Goal: Task Accomplishment & Management: Manage account settings

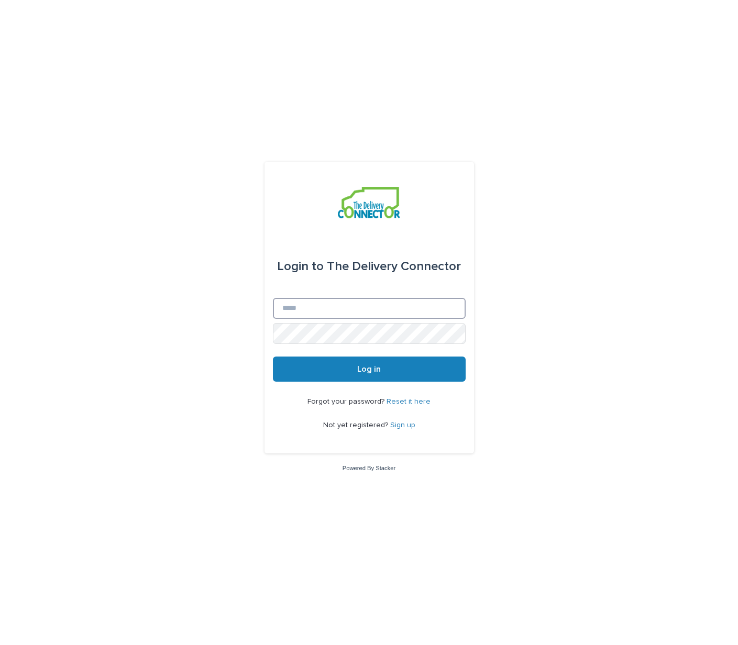
click at [309, 311] on input "Email" at bounding box center [369, 308] width 193 height 21
type input "**********"
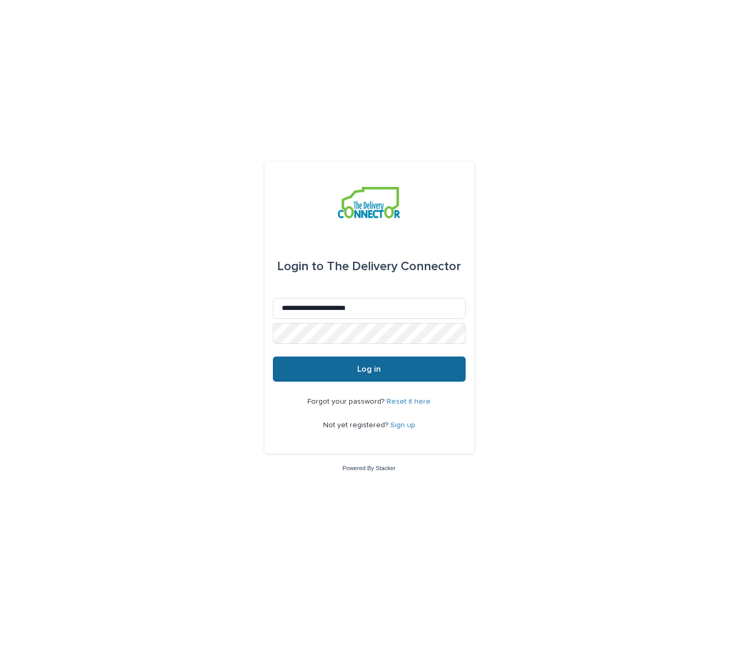
click at [364, 370] on span "Log in" at bounding box center [369, 369] width 24 height 8
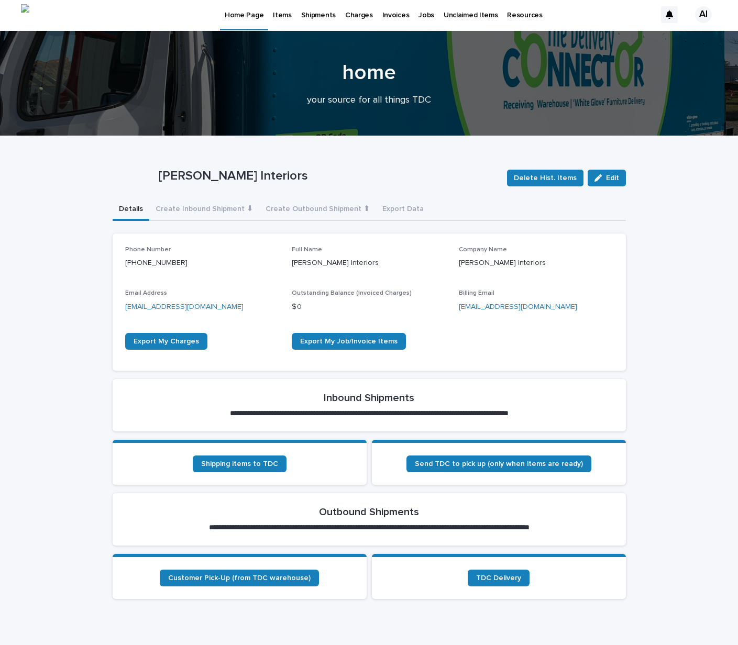
scroll to position [5, 0]
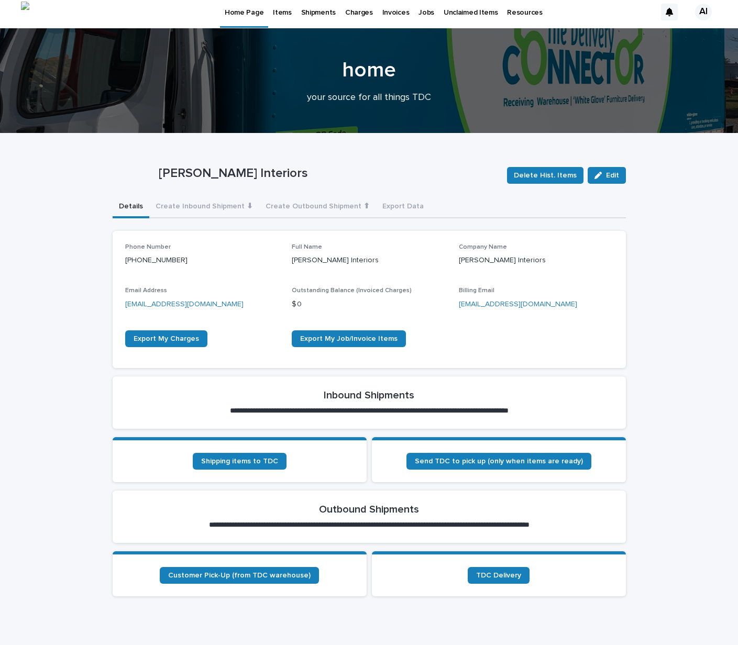
click at [279, 13] on p "Items" at bounding box center [282, 6] width 18 height 22
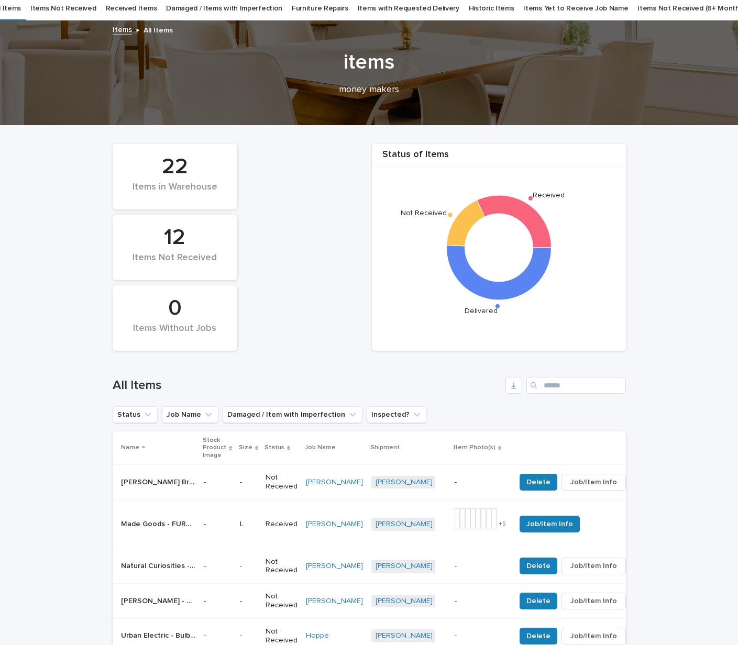
scroll to position [42, 0]
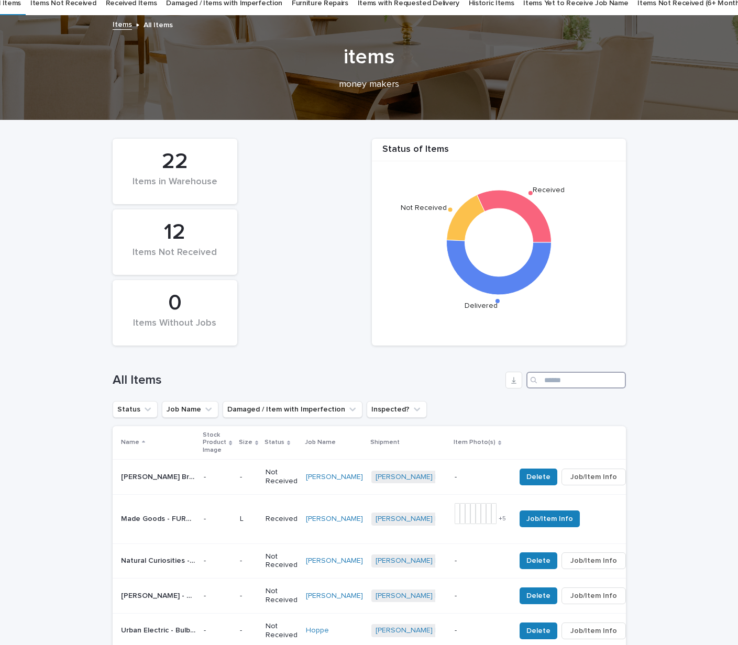
click at [553, 383] on input "Search" at bounding box center [576, 380] width 100 height 17
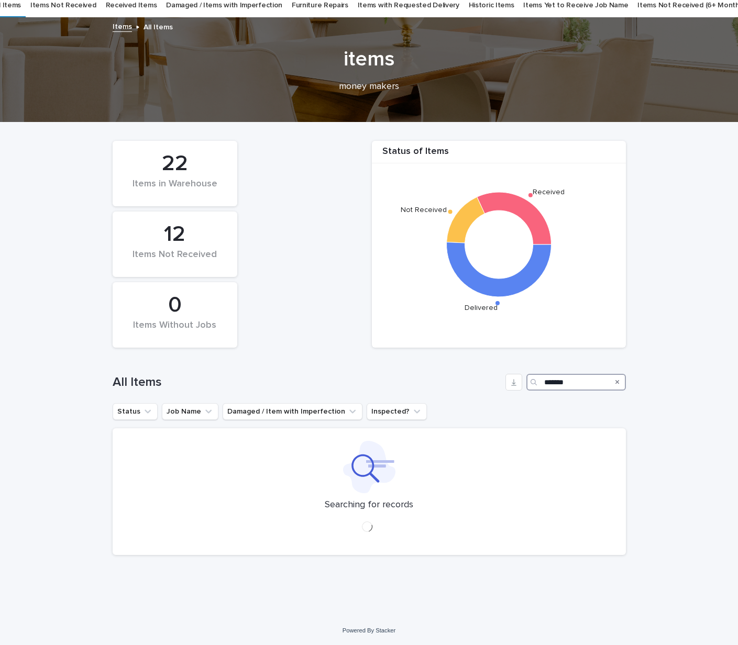
scroll to position [42, 0]
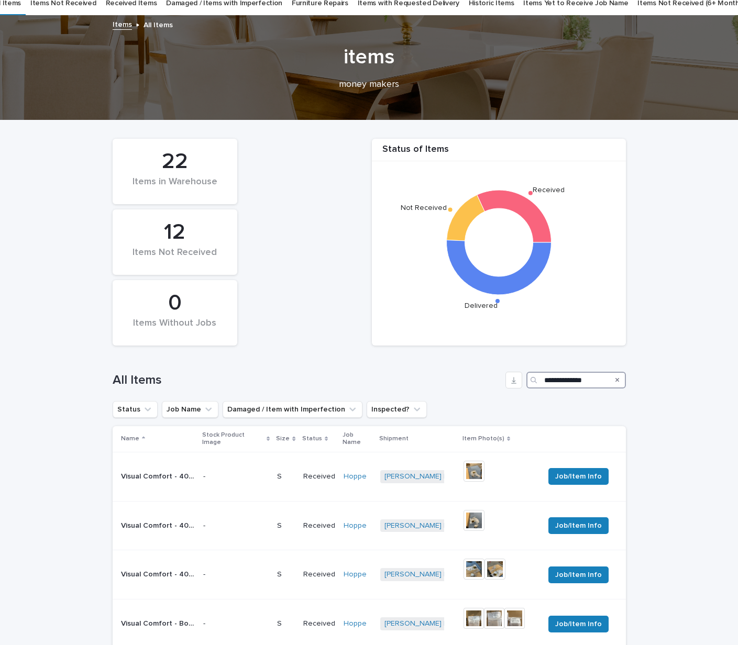
type input "**********"
click at [637, 417] on div "**********" at bounding box center [369, 576] width 738 height 912
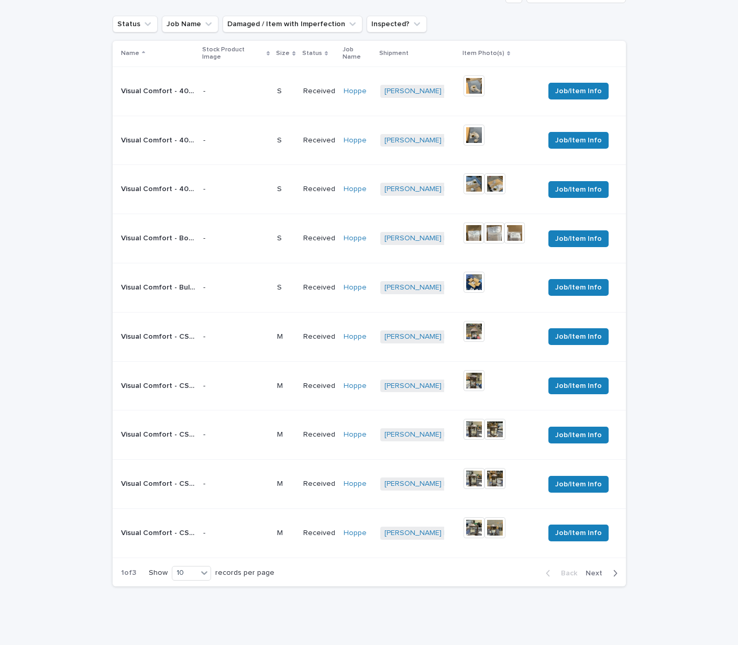
scroll to position [452, 0]
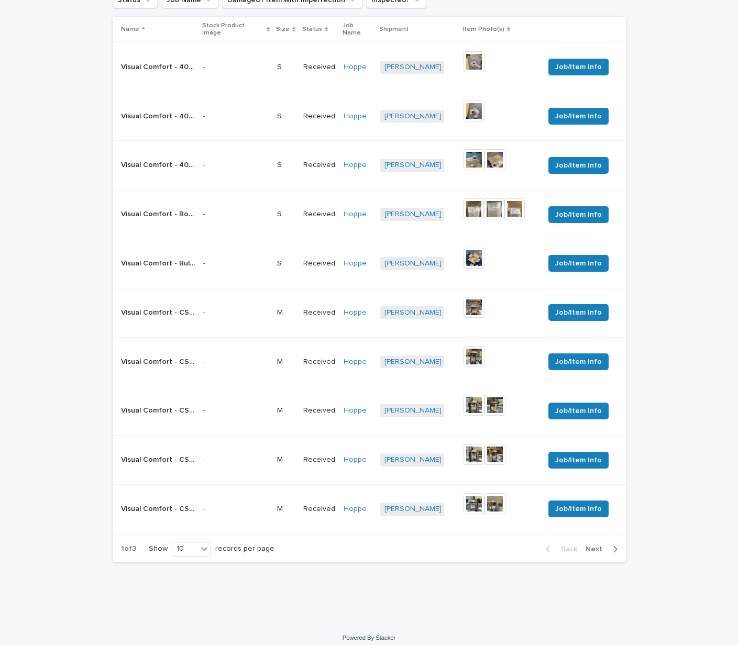
click at [593, 545] on button "Next" at bounding box center [603, 549] width 45 height 9
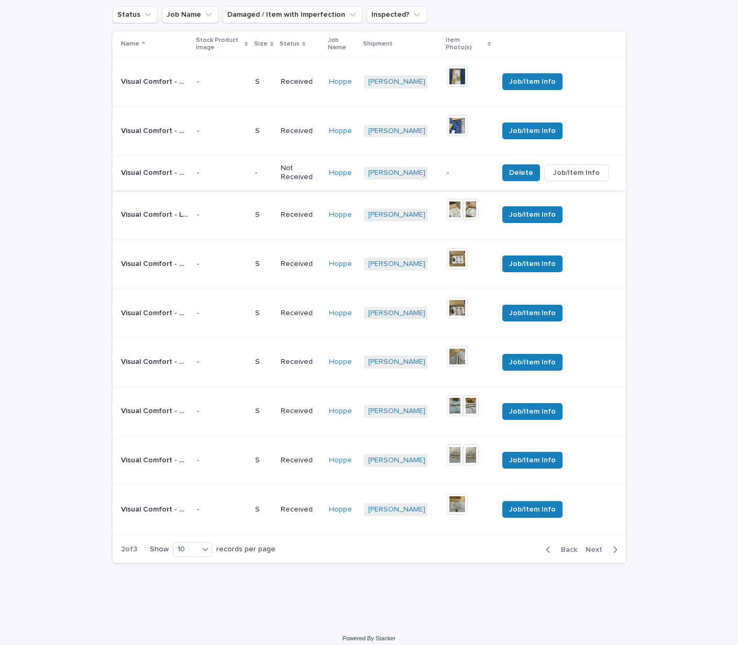
scroll to position [445, 0]
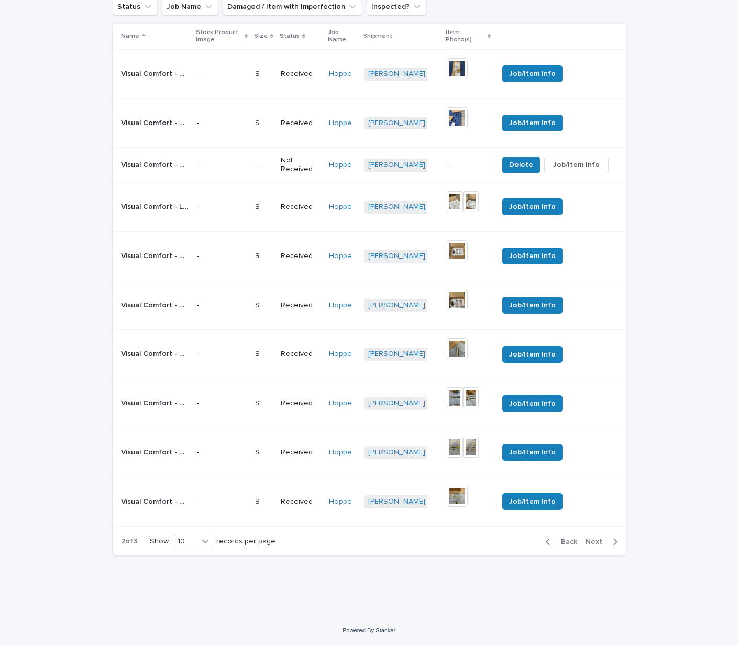
click at [570, 542] on span "Back" at bounding box center [566, 541] width 23 height 7
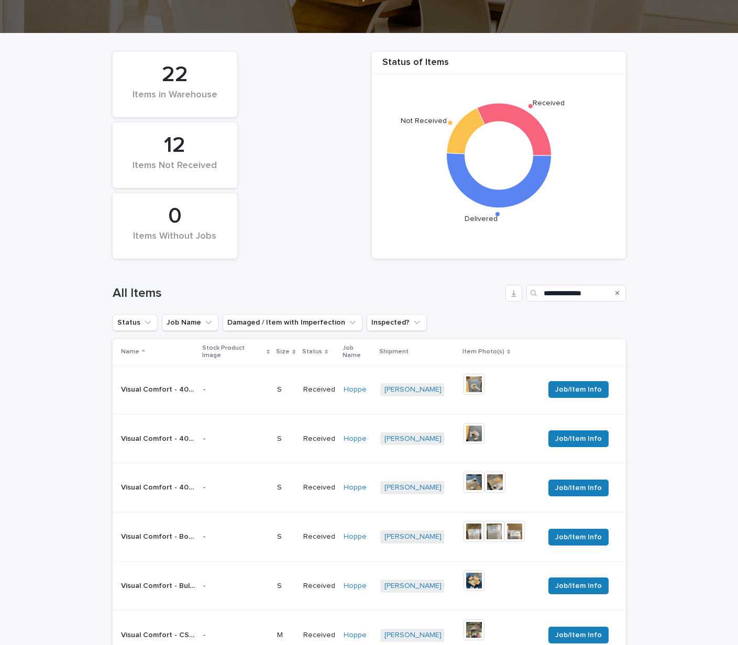
scroll to position [127, 0]
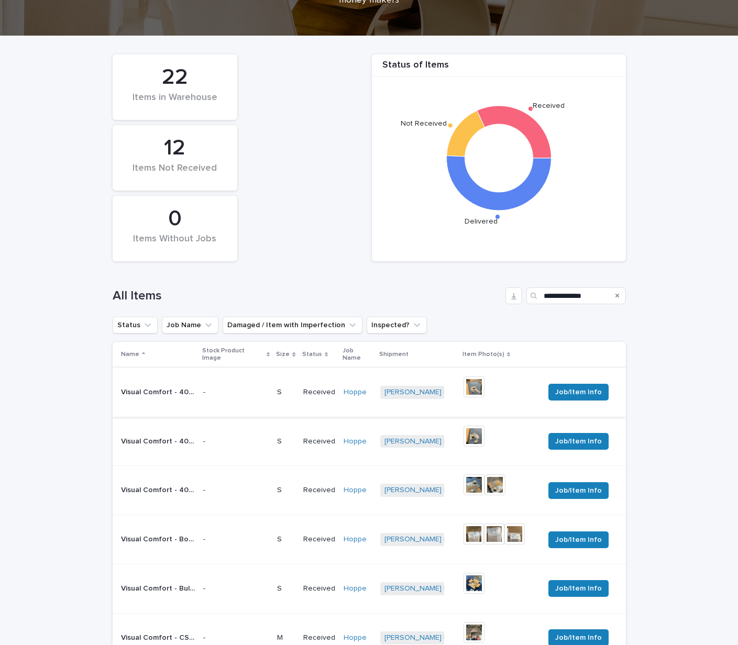
click at [469, 379] on img at bounding box center [474, 387] width 21 height 21
click at [474, 377] on img at bounding box center [474, 387] width 21 height 21
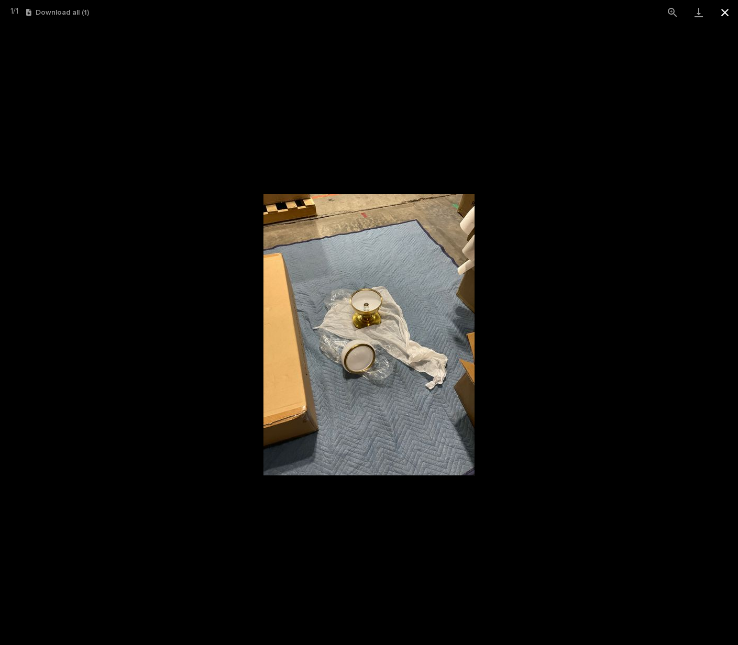
click at [721, 14] on button "Close gallery" at bounding box center [725, 12] width 26 height 25
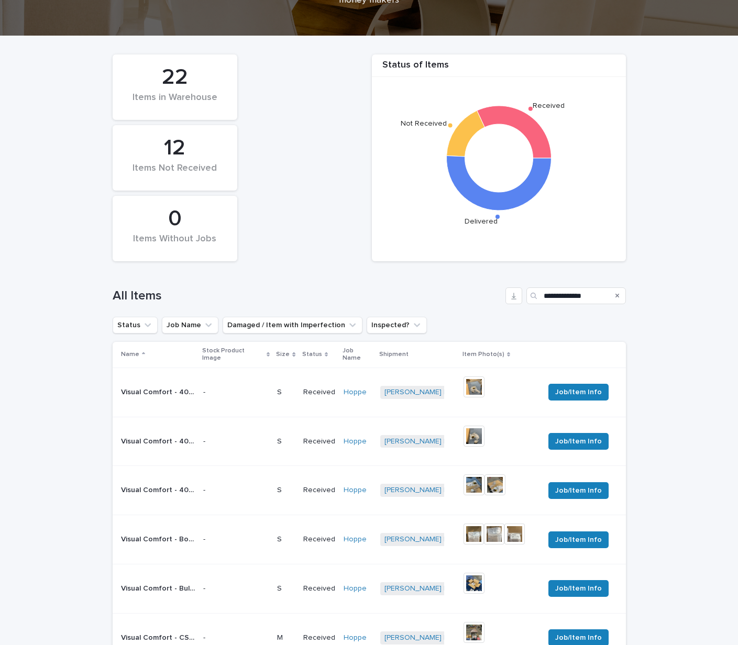
click at [473, 433] on img at bounding box center [474, 436] width 21 height 21
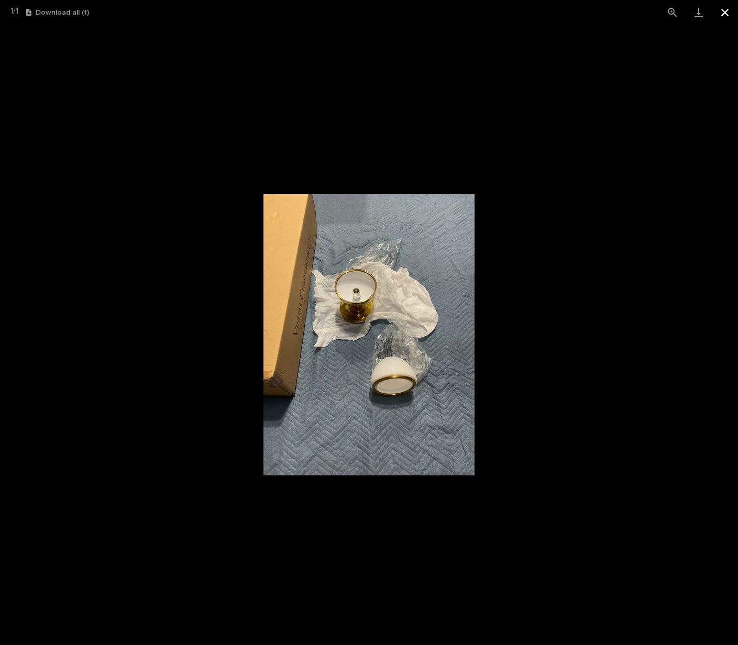
click at [728, 11] on button "Close gallery" at bounding box center [725, 12] width 26 height 25
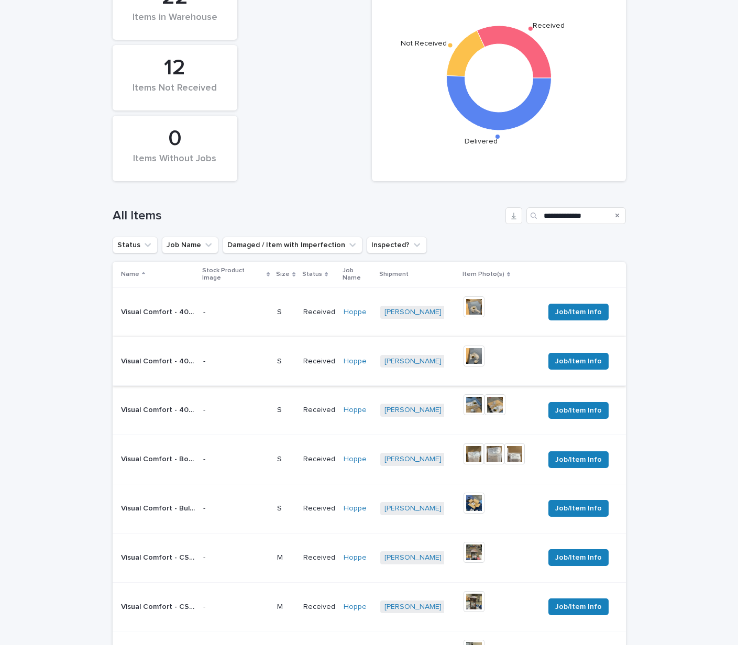
scroll to position [219, 0]
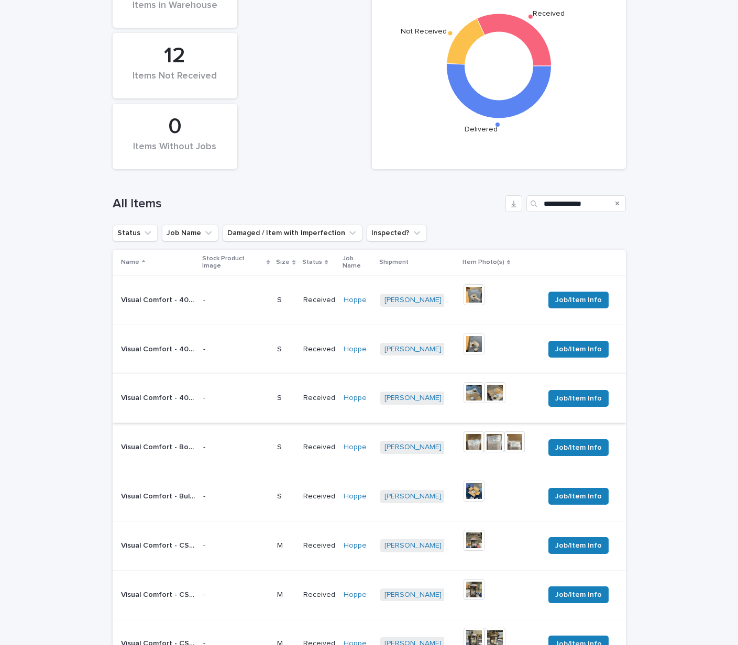
click at [473, 388] on img at bounding box center [474, 392] width 21 height 21
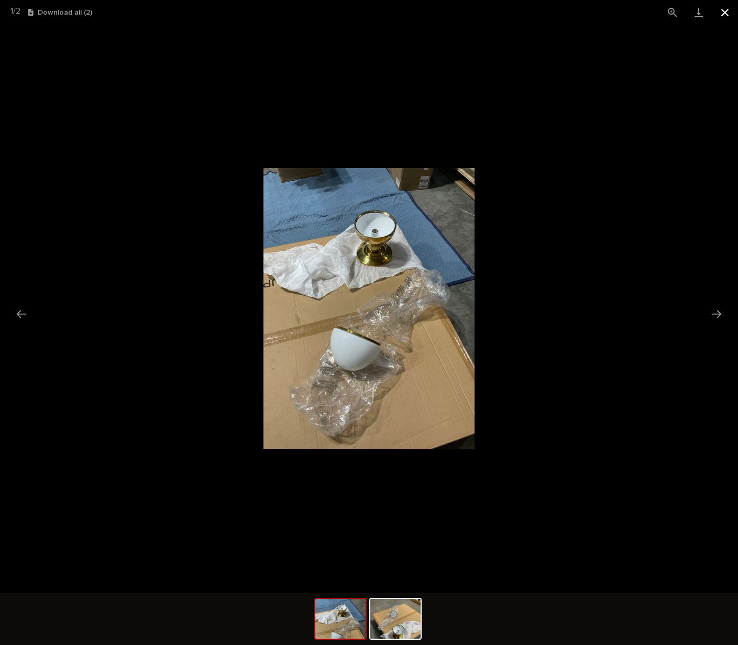
click at [724, 15] on button "Close gallery" at bounding box center [725, 12] width 26 height 25
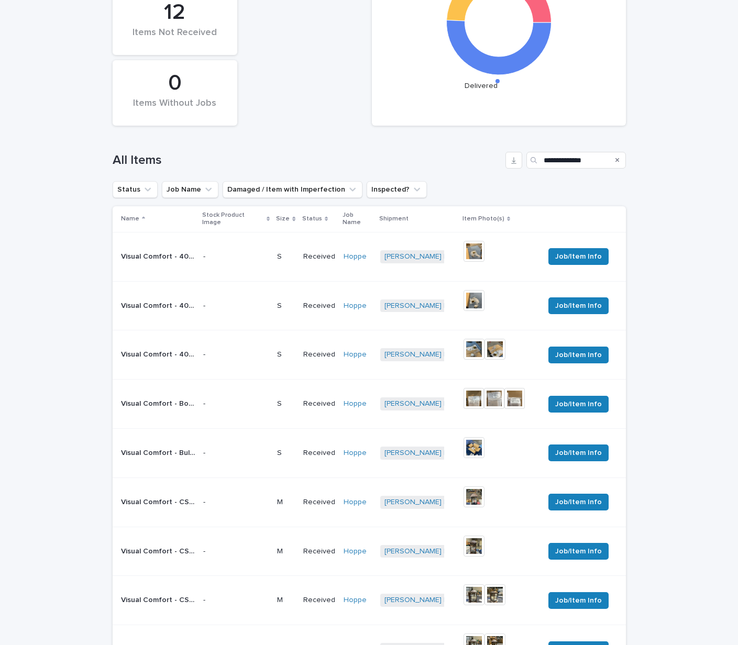
scroll to position [263, 0]
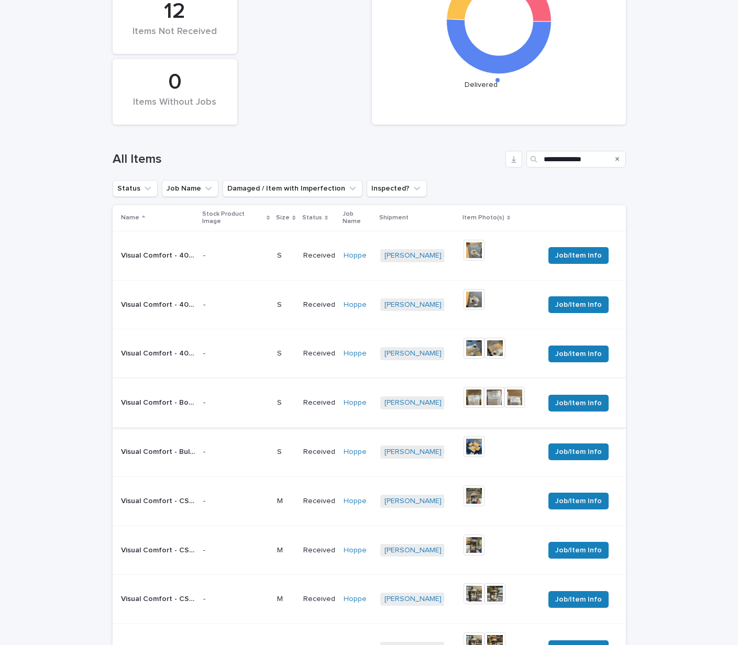
click at [471, 393] on img at bounding box center [474, 397] width 20 height 21
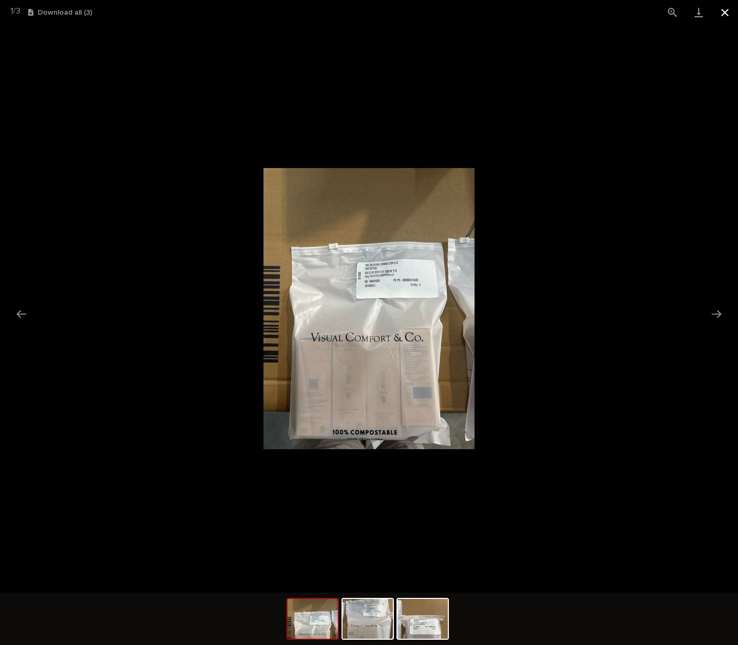
click at [723, 14] on button "Close gallery" at bounding box center [725, 12] width 26 height 25
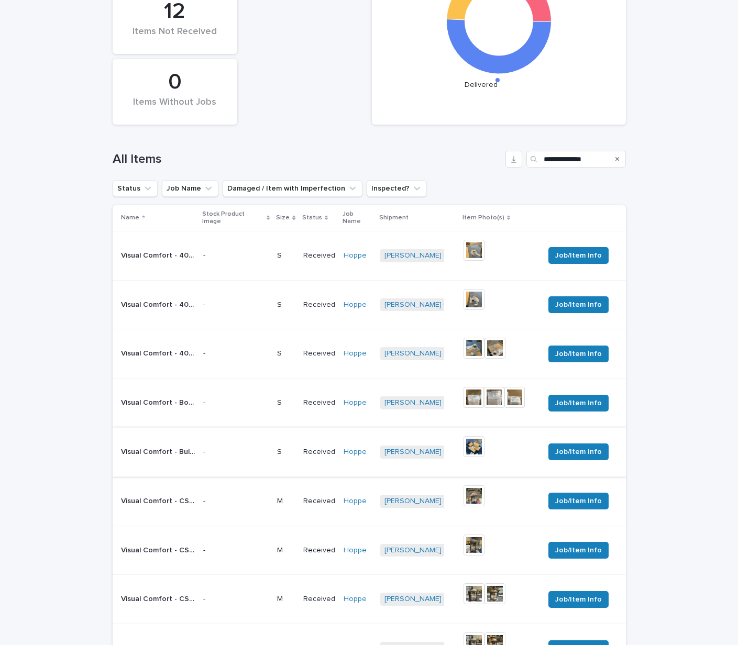
click at [471, 442] on img at bounding box center [474, 446] width 21 height 21
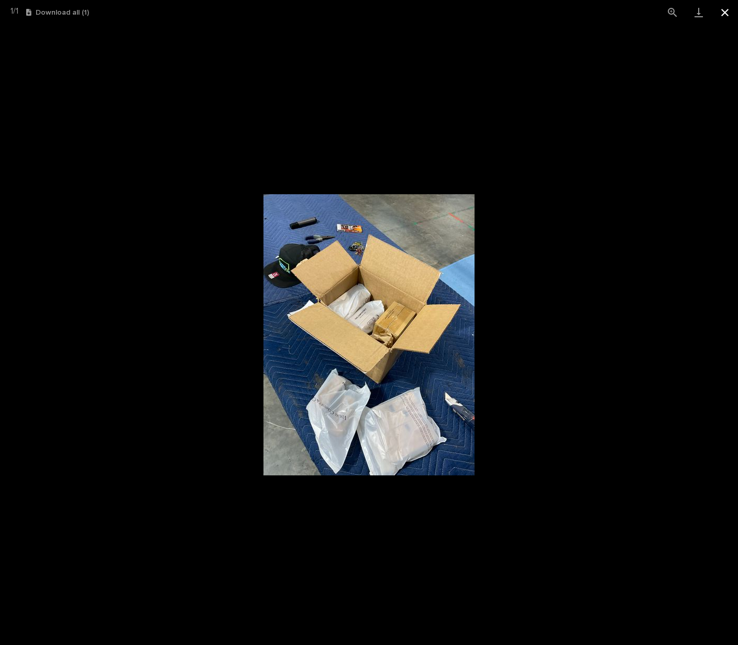
click at [724, 15] on button "Close gallery" at bounding box center [725, 12] width 26 height 25
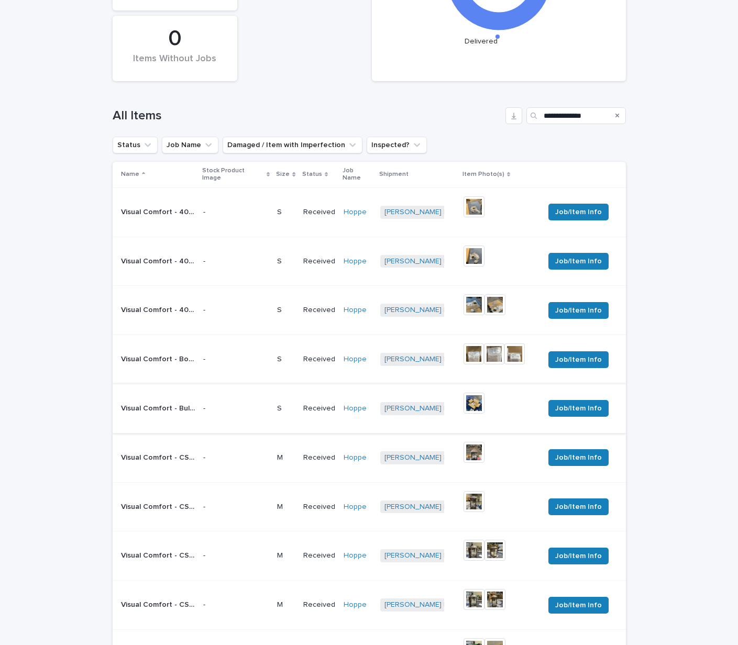
scroll to position [314, 0]
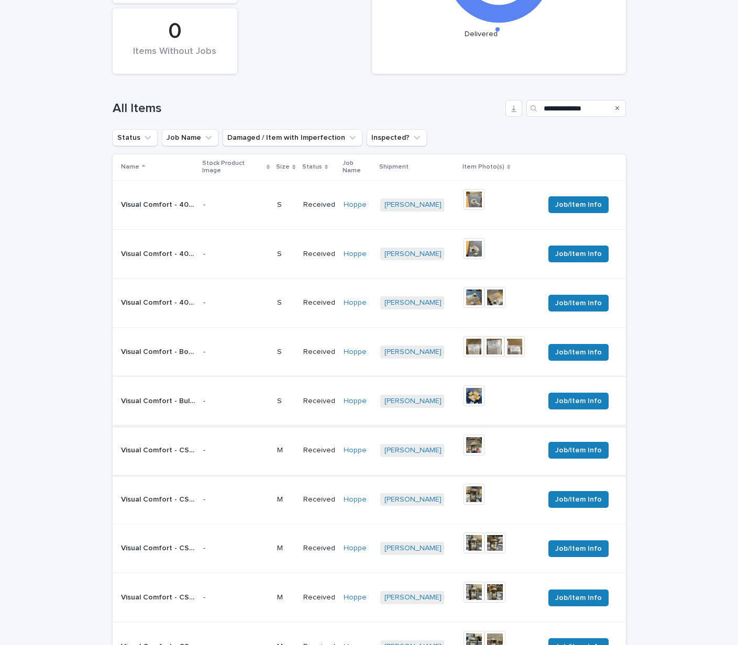
click at [470, 438] on img at bounding box center [474, 445] width 21 height 21
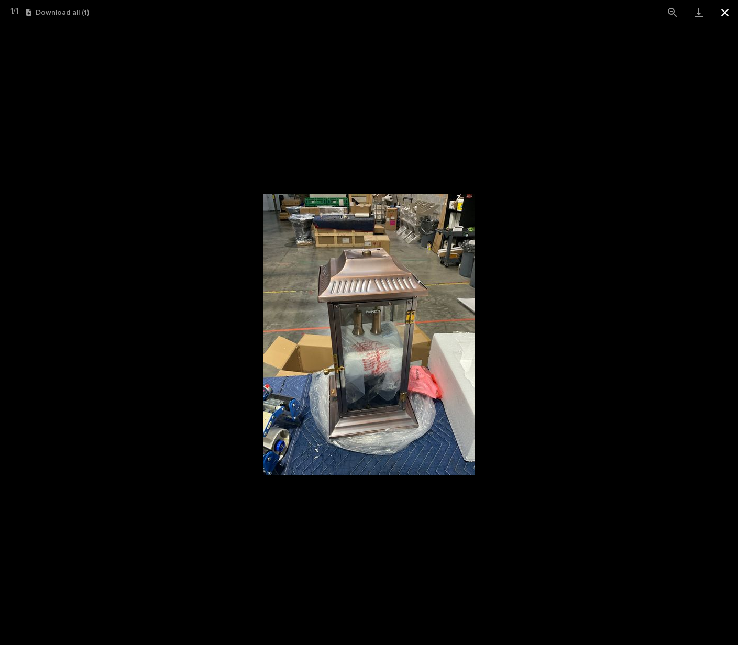
click at [721, 12] on button "Close gallery" at bounding box center [725, 12] width 26 height 25
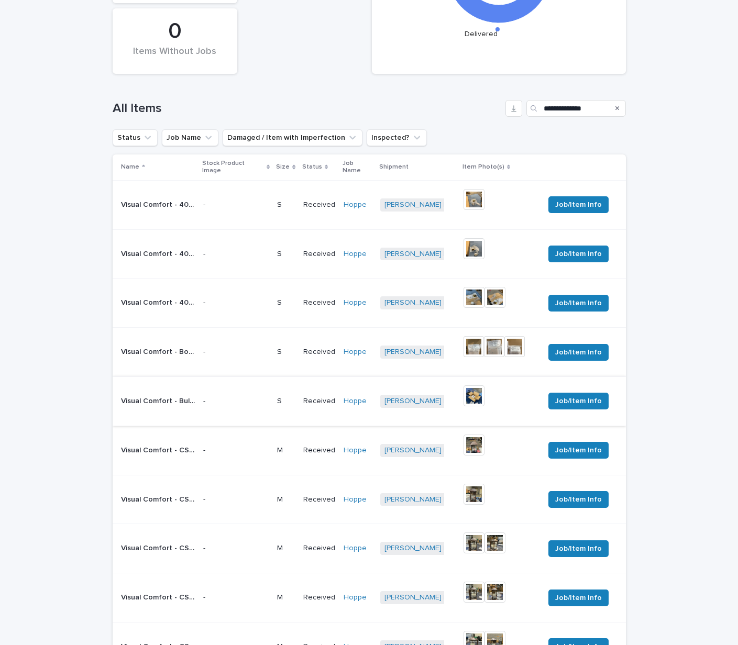
click at [171, 444] on p "Visual Comfort - CSL AP20E / Approach Copper Lantern 20in Electric / [PERSON_NA…" at bounding box center [159, 449] width 76 height 11
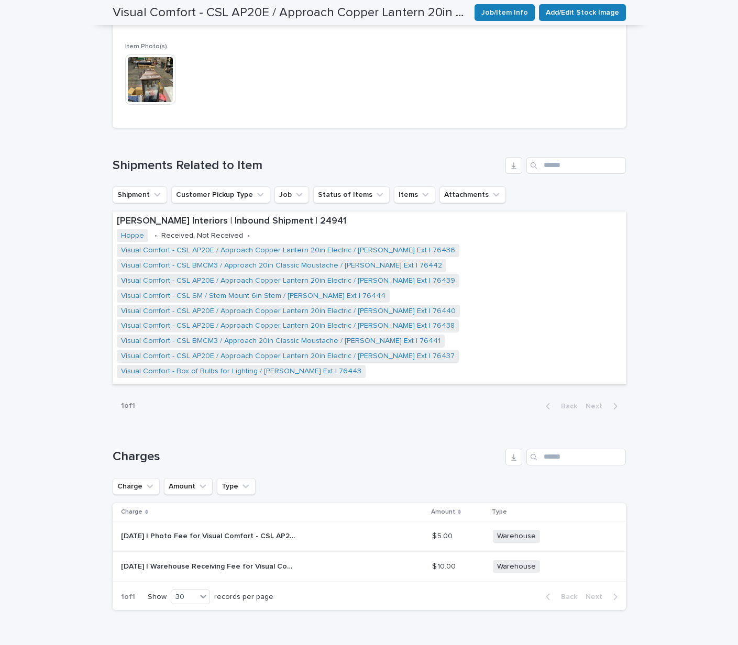
scroll to position [489, 0]
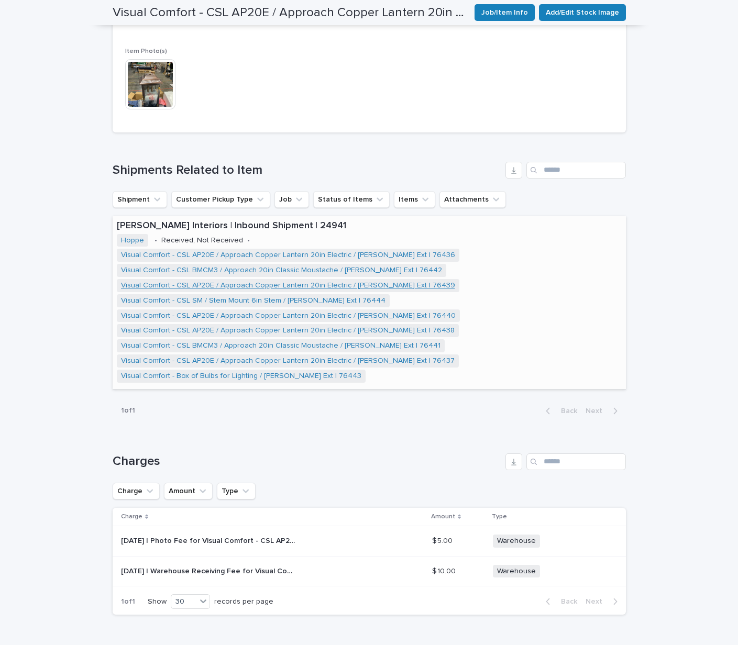
click at [245, 283] on link "Visual Comfort - CSL AP20E / Approach Copper Lantern 20in Electric / [PERSON_NA…" at bounding box center [288, 285] width 334 height 9
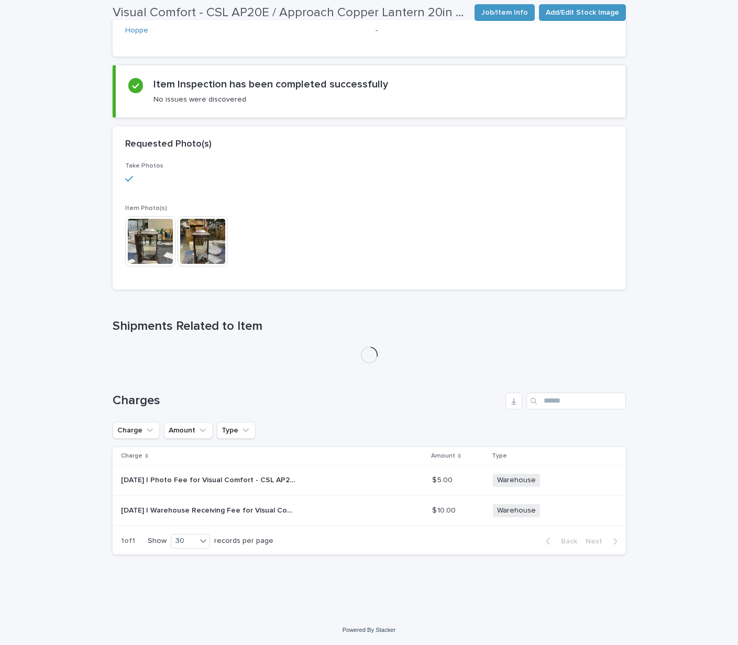
scroll to position [433, 0]
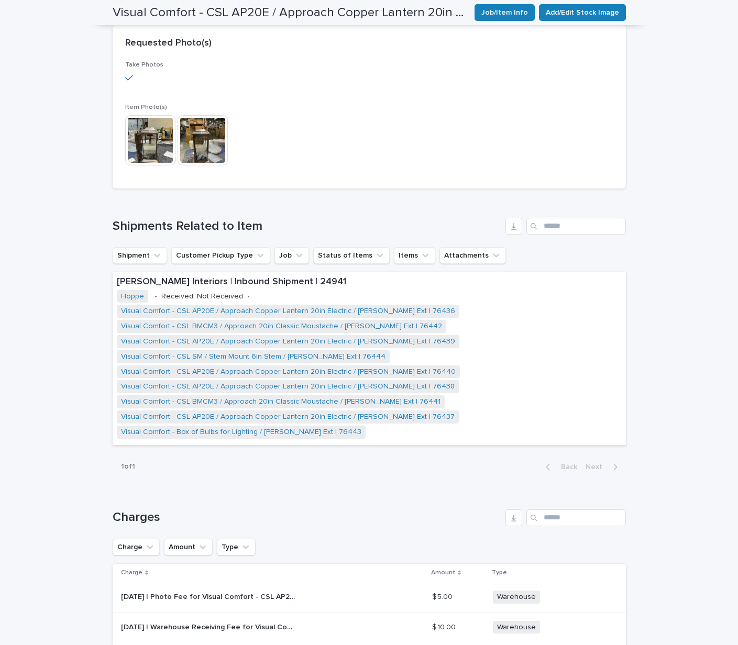
click at [150, 136] on img at bounding box center [150, 140] width 50 height 50
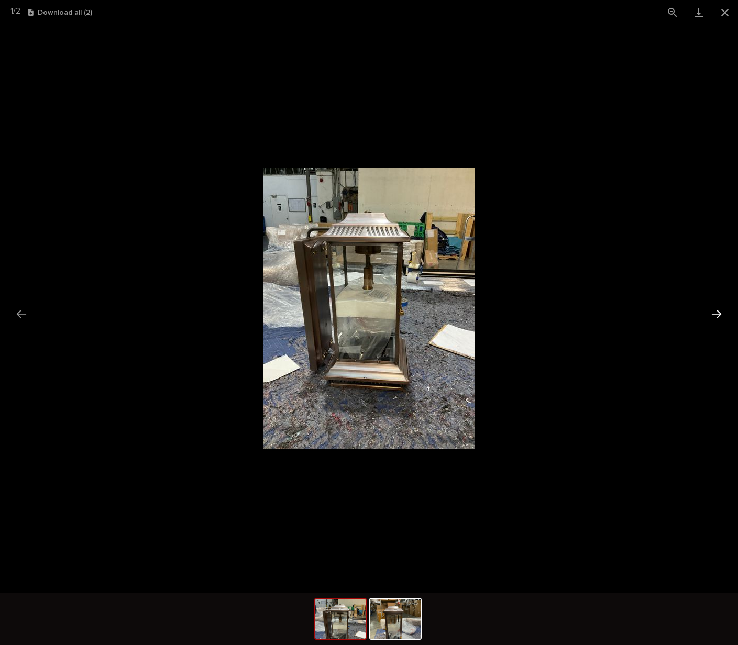
click at [713, 316] on button "Next slide" at bounding box center [717, 314] width 22 height 20
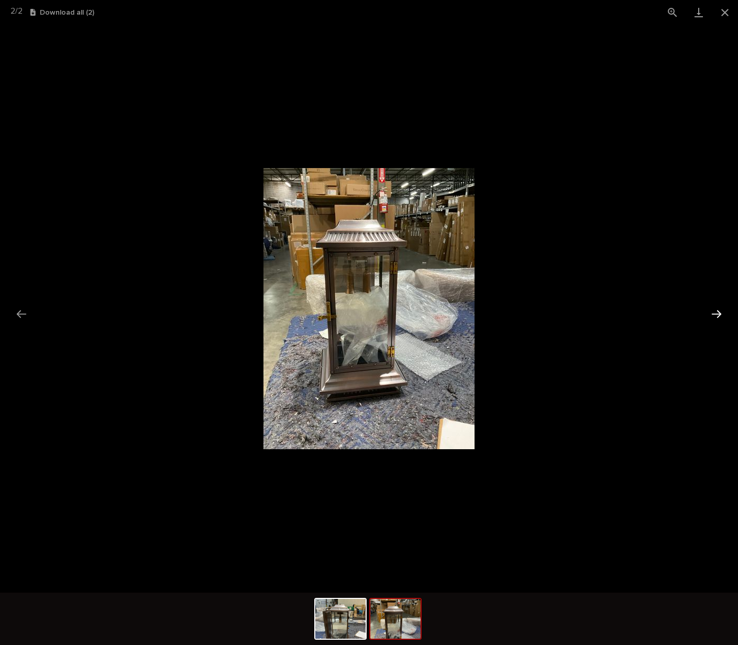
click at [713, 316] on button "Next slide" at bounding box center [717, 314] width 22 height 20
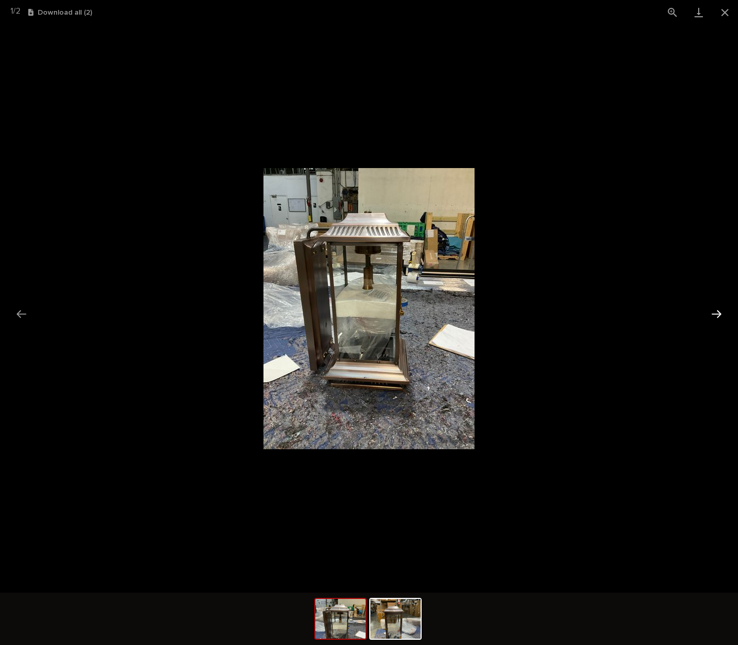
click at [713, 316] on button "Next slide" at bounding box center [717, 314] width 22 height 20
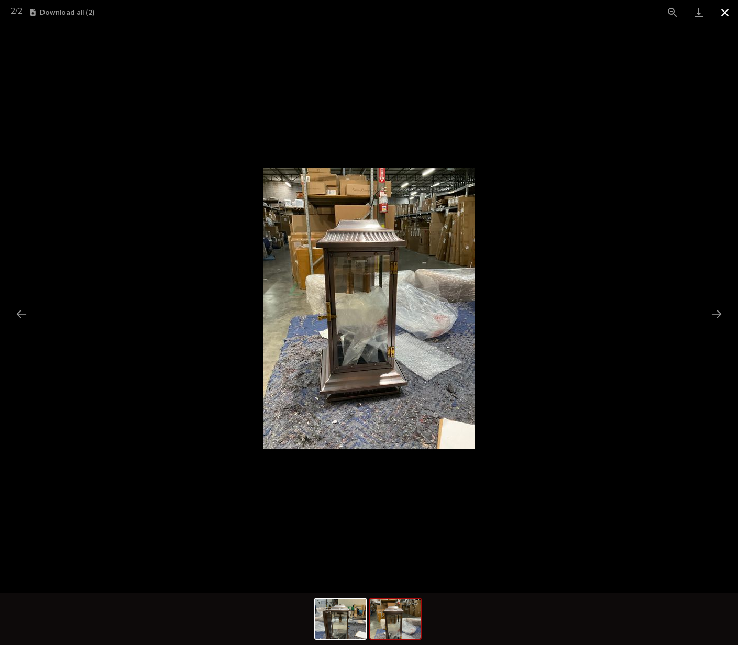
click at [724, 16] on button "Close gallery" at bounding box center [725, 12] width 26 height 25
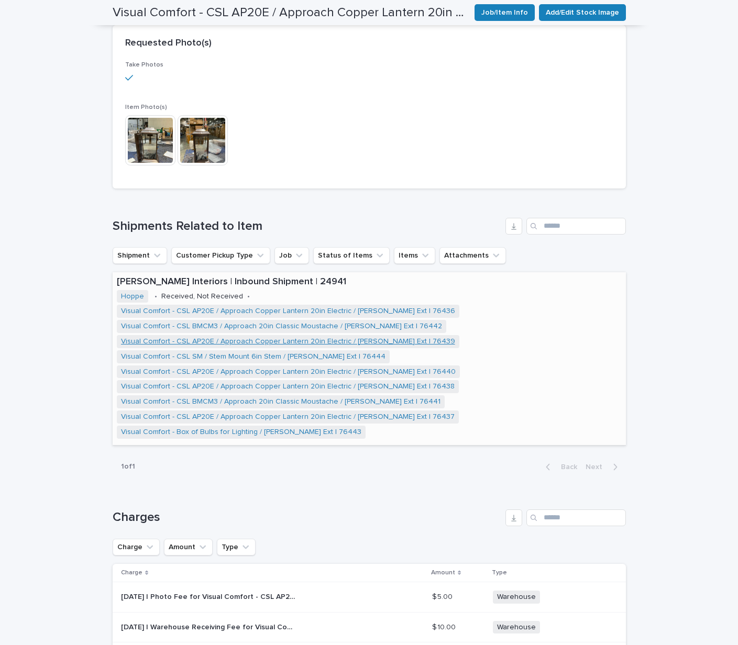
click at [240, 342] on link "Visual Comfort - CSL AP20E / Approach Copper Lantern 20in Electric / [PERSON_NA…" at bounding box center [288, 341] width 334 height 9
click at [235, 342] on link "Visual Comfort - CSL AP20E / Approach Copper Lantern 20in Electric / [PERSON_NA…" at bounding box center [288, 341] width 334 height 9
click at [187, 340] on link "Visual Comfort - CSL AP20E / Approach Copper Lantern 20in Electric / [PERSON_NA…" at bounding box center [288, 341] width 334 height 9
click at [250, 371] on link "Visual Comfort - CSL AP20E / Approach Copper Lantern 20in Electric / [PERSON_NA…" at bounding box center [288, 372] width 335 height 9
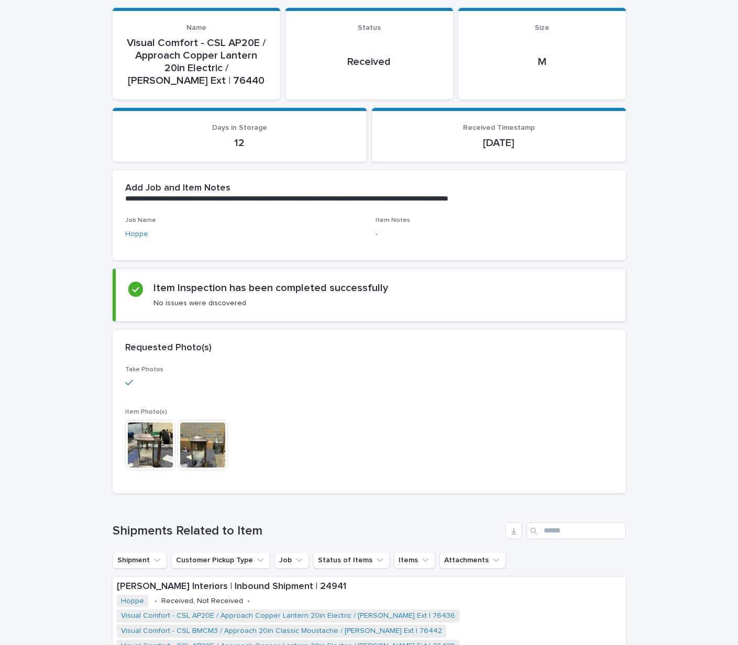
scroll to position [157, 0]
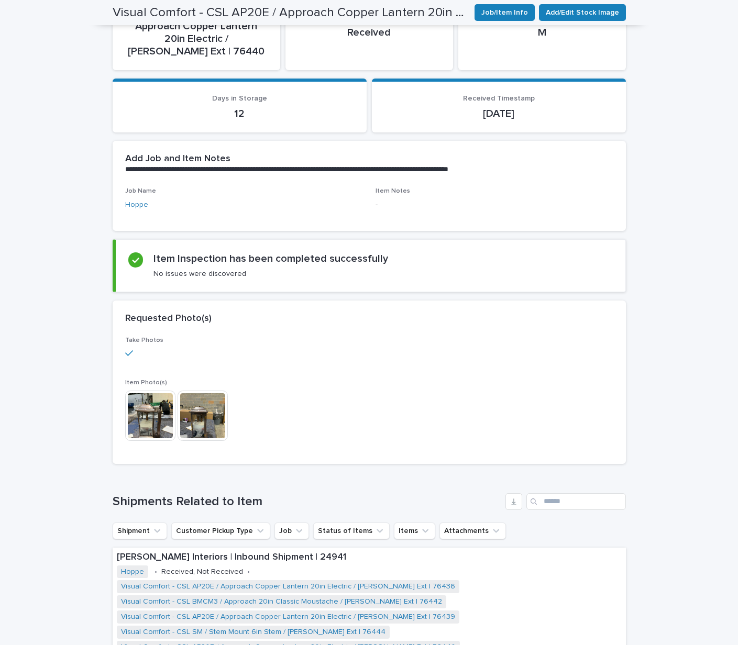
click at [147, 416] on img at bounding box center [150, 416] width 50 height 50
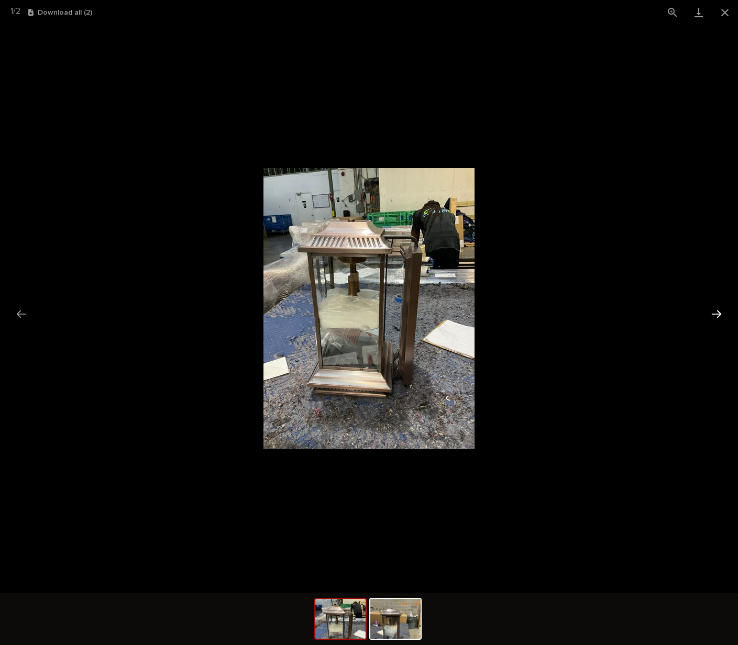
click at [718, 318] on button "Next slide" at bounding box center [717, 314] width 22 height 20
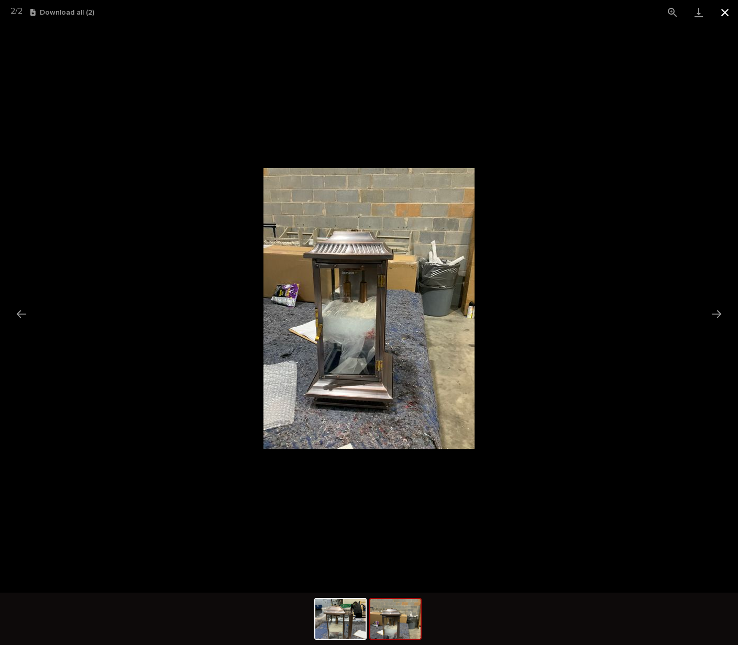
click at [726, 14] on button "Close gallery" at bounding box center [725, 12] width 26 height 25
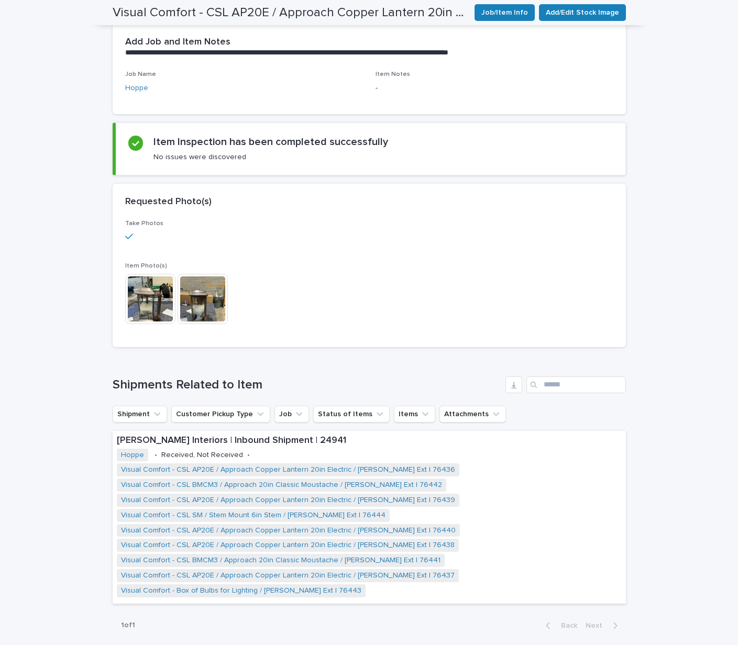
scroll to position [274, 0]
click at [234, 512] on link "Visual Comfort - CSL SM / Stem Mount 6in Stem / [PERSON_NAME] Ext | 76444" at bounding box center [253, 515] width 265 height 9
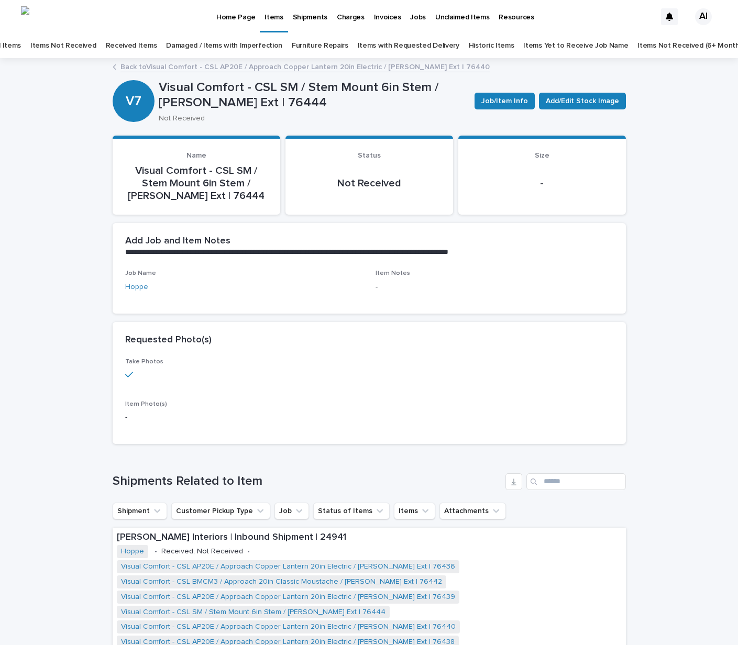
click at [290, 67] on link "Back to Visual Comfort - CSL AP20E / Approach Copper Lantern 20in Electric / [P…" at bounding box center [304, 66] width 369 height 12
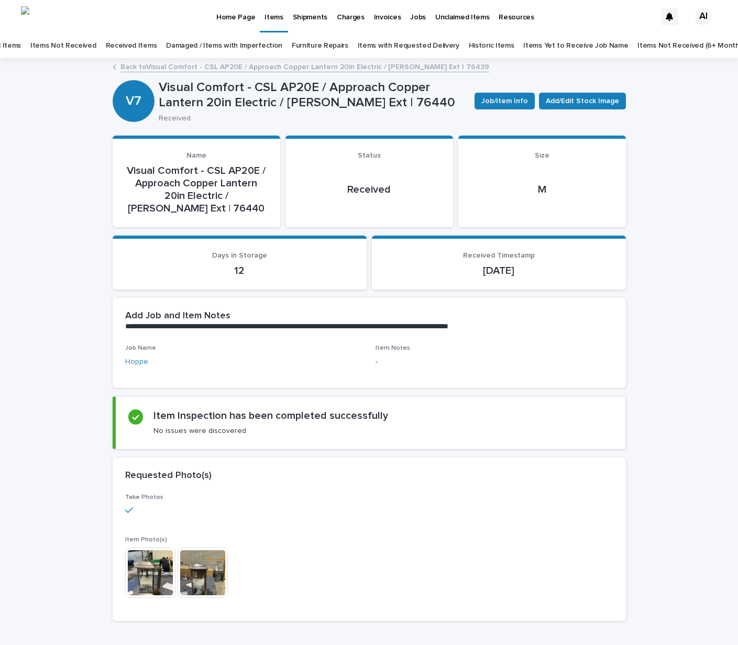
click at [185, 65] on link "Back to Visual Comfort - CSL AP20E / Approach Copper Lantern 20in Electric / [P…" at bounding box center [304, 66] width 369 height 12
click at [198, 71] on link "Back to Visual Comfort - CSL AP20E / Approach Copper Lantern 20in Electric / [P…" at bounding box center [304, 66] width 369 height 12
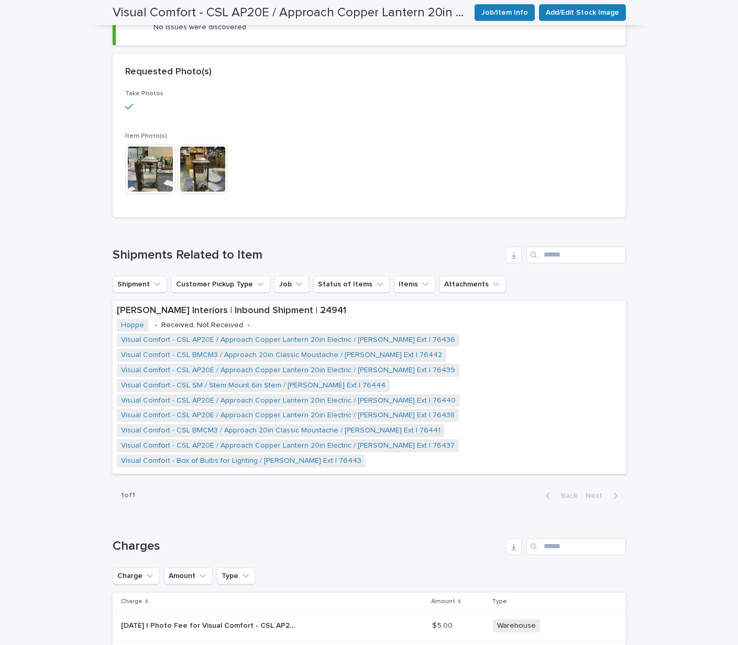
scroll to position [415, 0]
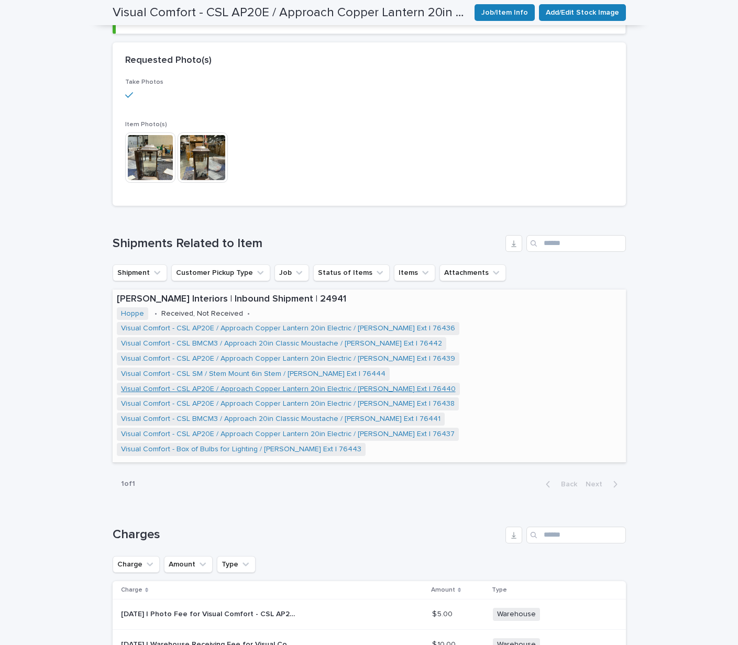
click at [235, 390] on link "Visual Comfort - CSL AP20E / Approach Copper Lantern 20in Electric / [PERSON_NA…" at bounding box center [288, 389] width 335 height 9
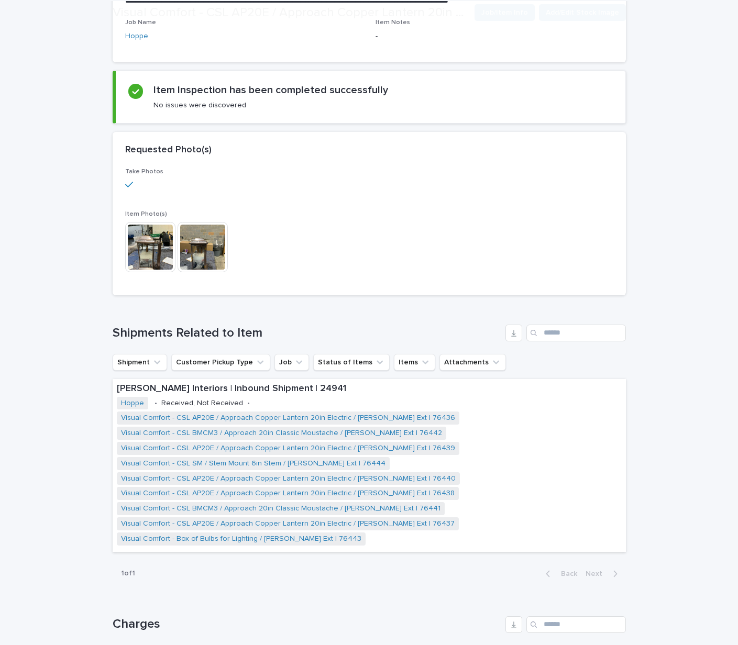
scroll to position [339, 0]
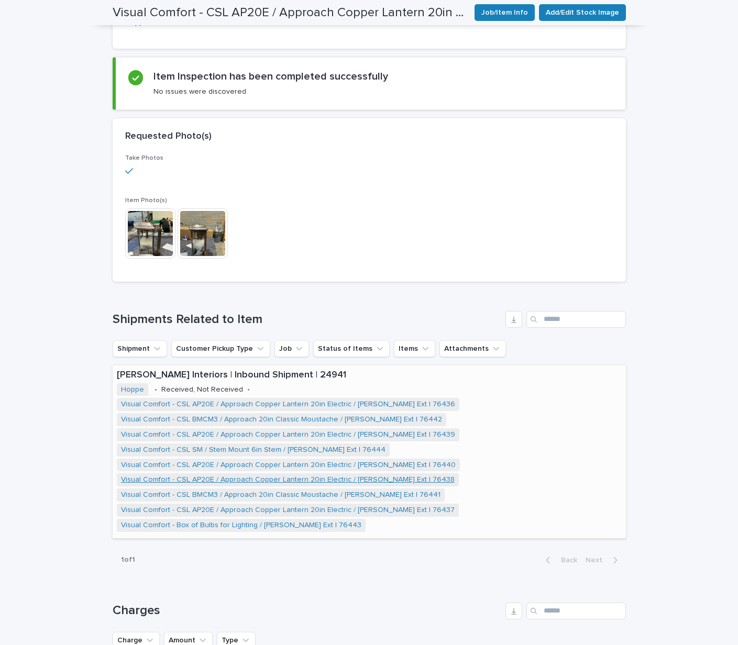
click at [226, 478] on link "Visual Comfort - CSL AP20E / Approach Copper Lantern 20in Electric / [PERSON_NA…" at bounding box center [288, 480] width 334 height 9
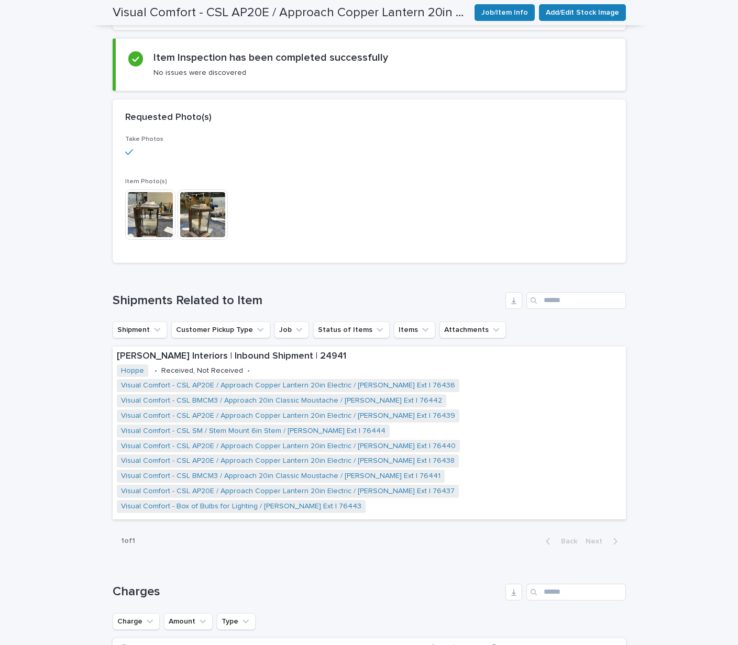
scroll to position [359, 0]
click at [230, 462] on link "Visual Comfort - CSL AP20E / Approach Copper Lantern 20in Electric / [PERSON_NA…" at bounding box center [288, 460] width 334 height 9
click at [226, 492] on link "Visual Comfort - CSL AP20E / Approach Copper Lantern 20in Electric / [PERSON_NA…" at bounding box center [288, 491] width 334 height 9
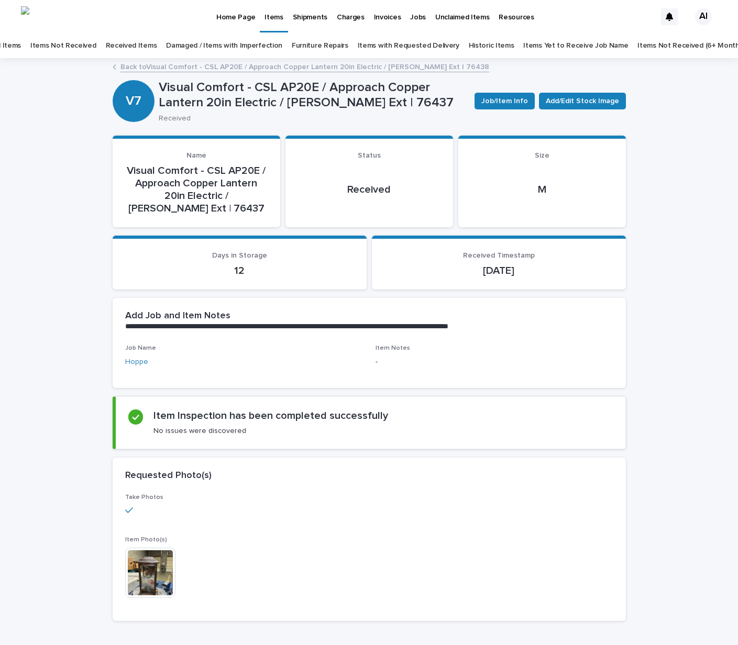
click at [21, 47] on link "All Items" at bounding box center [7, 46] width 28 height 25
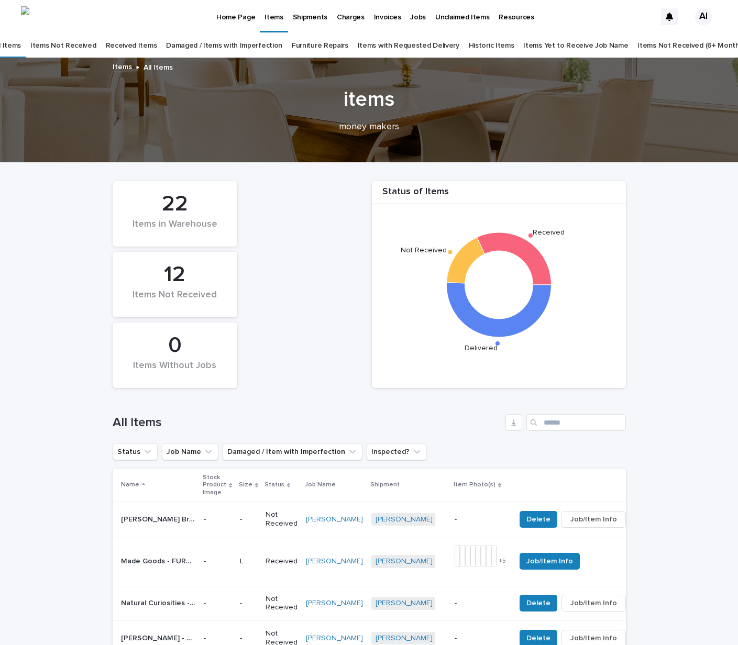
click at [90, 44] on link "Items Not Received" at bounding box center [62, 46] width 65 height 25
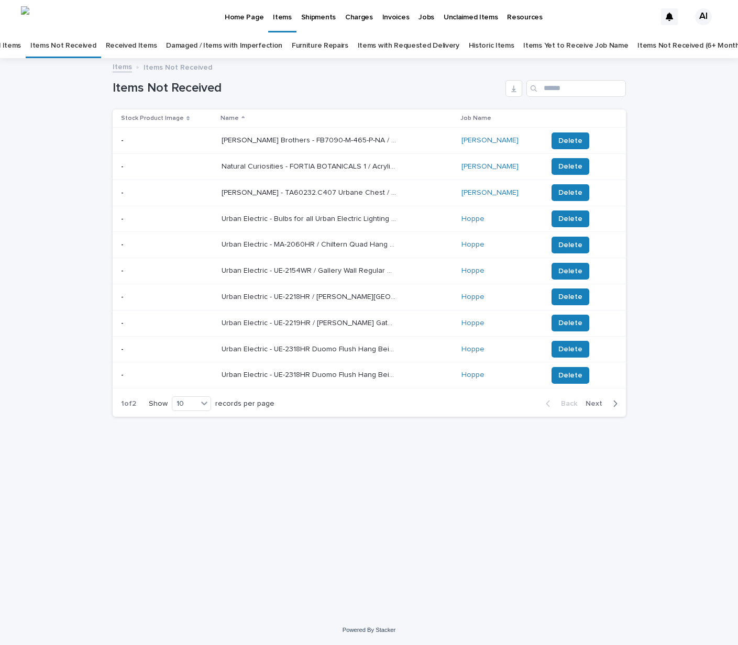
click at [597, 404] on span "Next" at bounding box center [597, 403] width 23 height 7
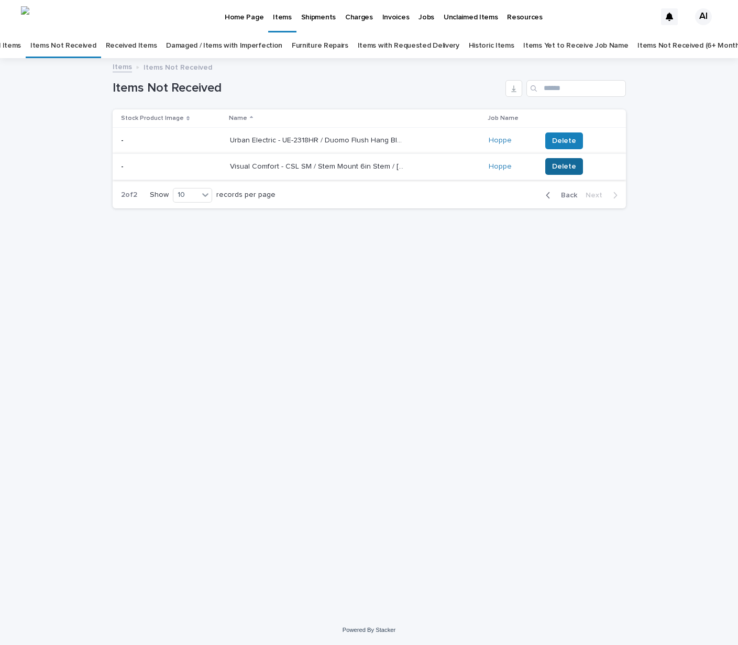
click at [553, 165] on span "Delete" at bounding box center [564, 166] width 24 height 10
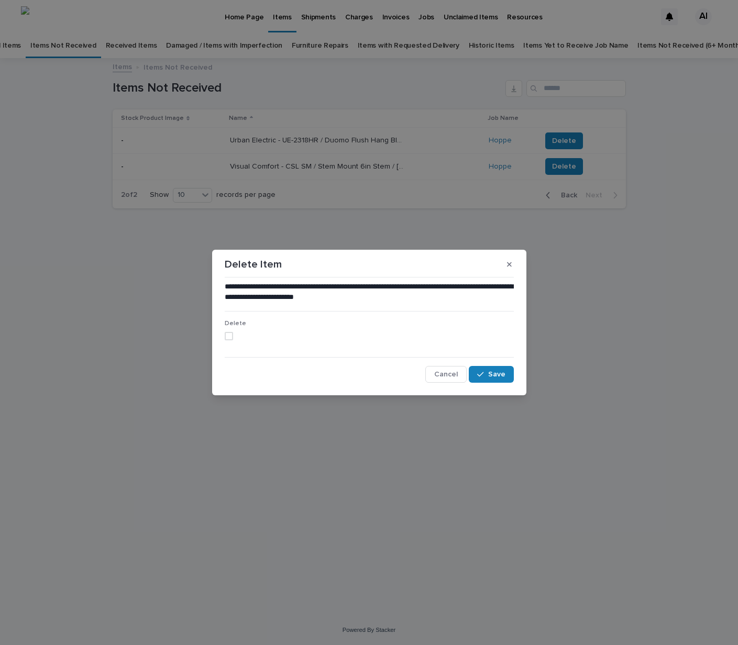
click at [231, 336] on span at bounding box center [229, 336] width 8 height 8
click at [498, 377] on span "Save" at bounding box center [496, 374] width 17 height 7
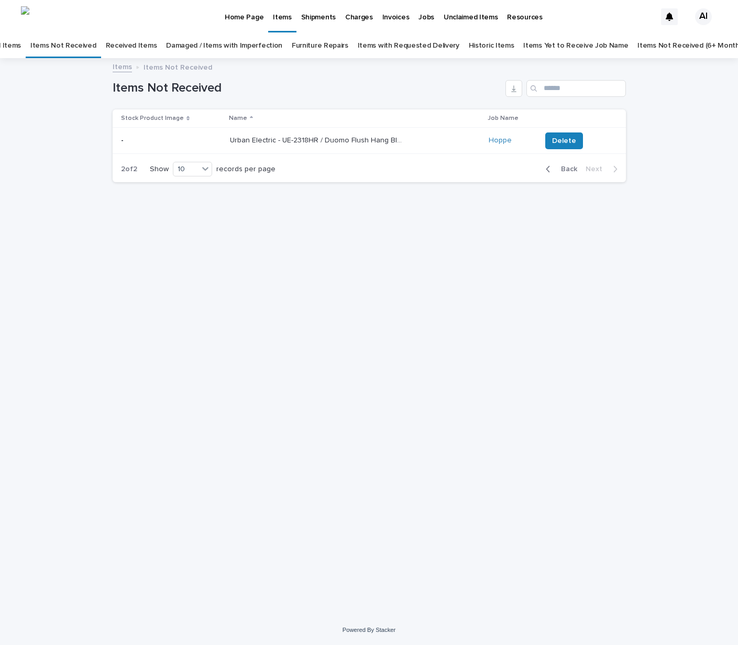
click at [135, 47] on link "Received Items" at bounding box center [131, 46] width 51 height 25
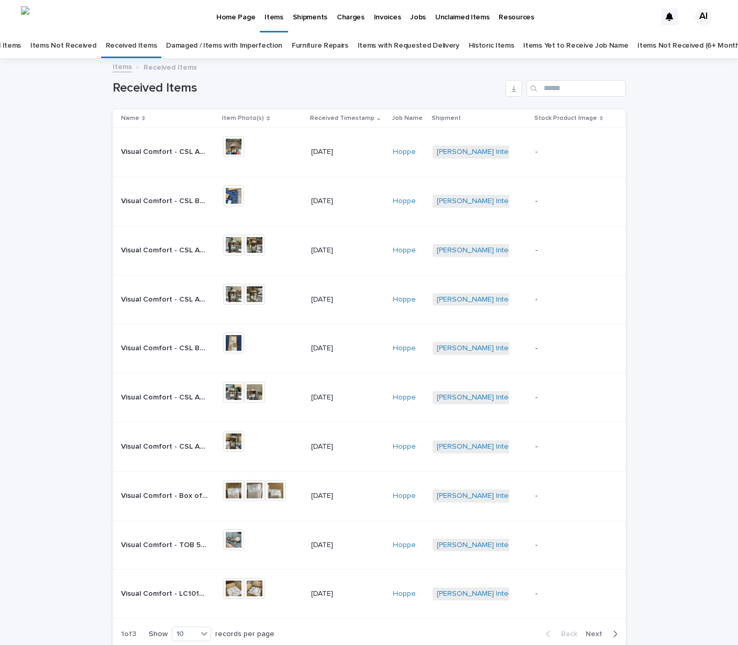
click at [345, 152] on p "[DATE]" at bounding box center [347, 152] width 73 height 9
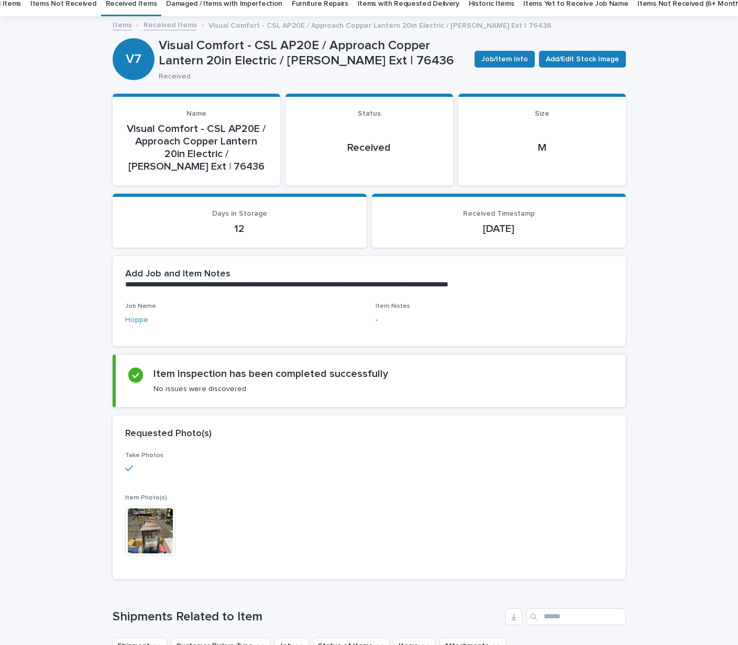
scroll to position [43, 0]
